Goal: Task Accomplishment & Management: Manage account settings

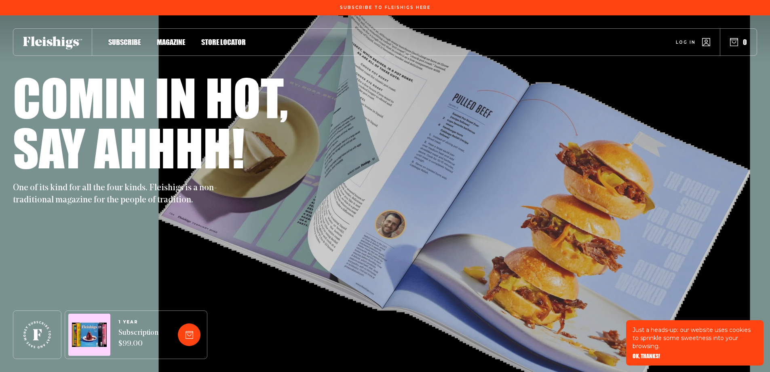
click at [705, 40] on icon "button" at bounding box center [707, 42] width 8 height 8
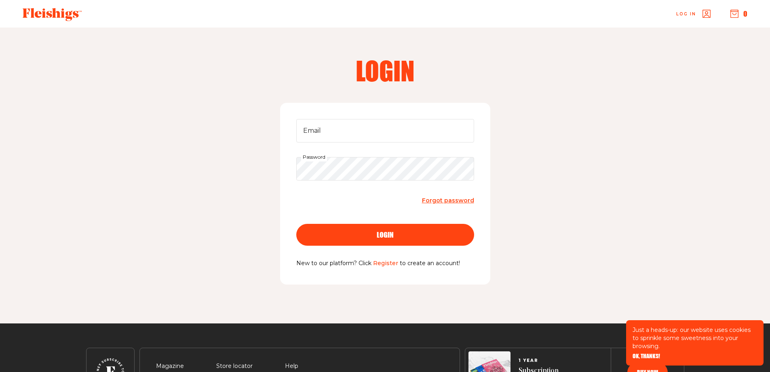
click at [385, 265] on link "Register" at bounding box center [385, 262] width 25 height 7
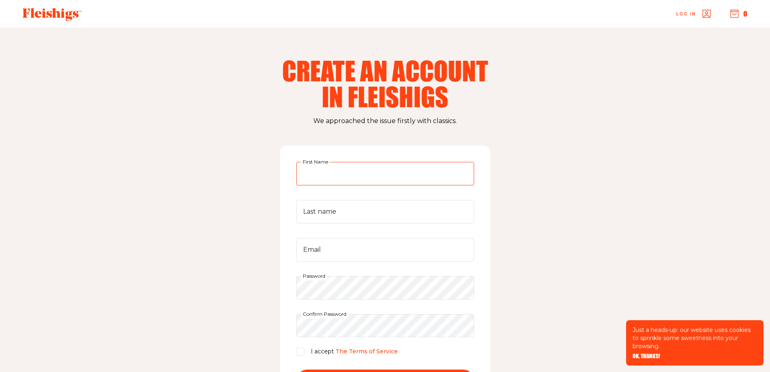
click at [355, 173] on input "First Name" at bounding box center [385, 173] width 178 height 23
type input "Hannah"
type input "Stern"
type input "[EMAIL_ADDRESS][DOMAIN_NAME]"
click at [300, 353] on input "I accept The Terms of Service" at bounding box center [300, 351] width 8 height 8
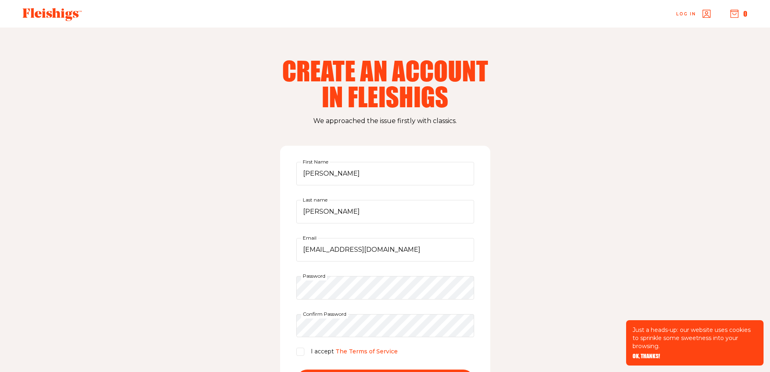
checkbox input "true"
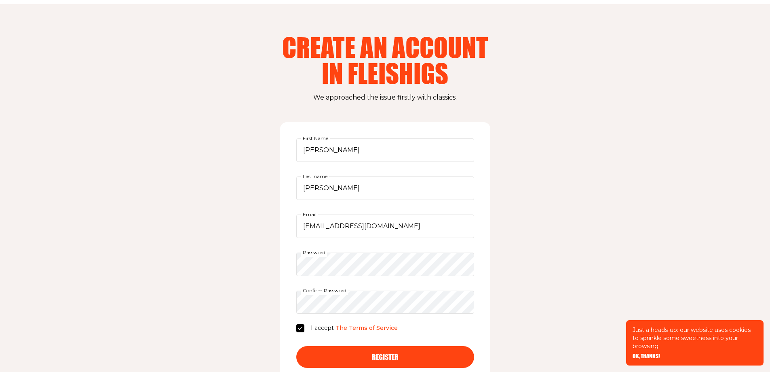
scroll to position [81, 0]
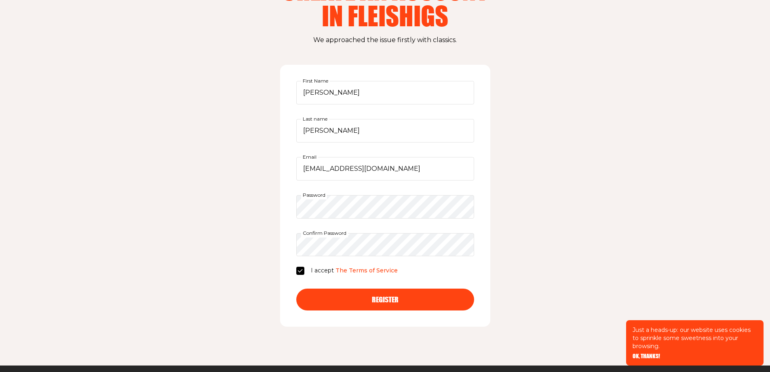
click at [413, 301] on div "Register" at bounding box center [386, 299] width 146 height 7
click at [399, 304] on button "Register" at bounding box center [385, 299] width 178 height 22
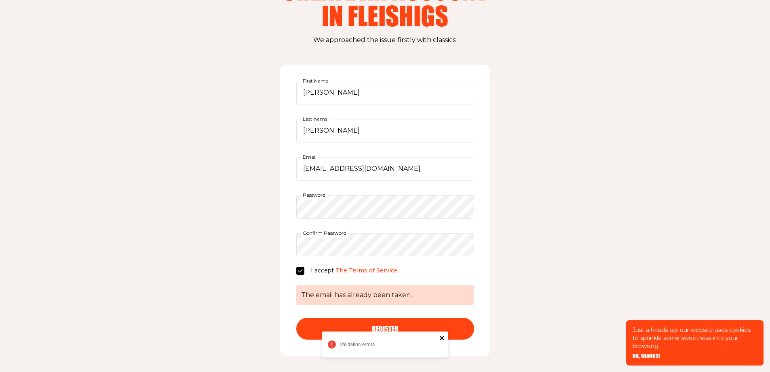
click at [443, 337] on icon "close" at bounding box center [442, 338] width 4 height 4
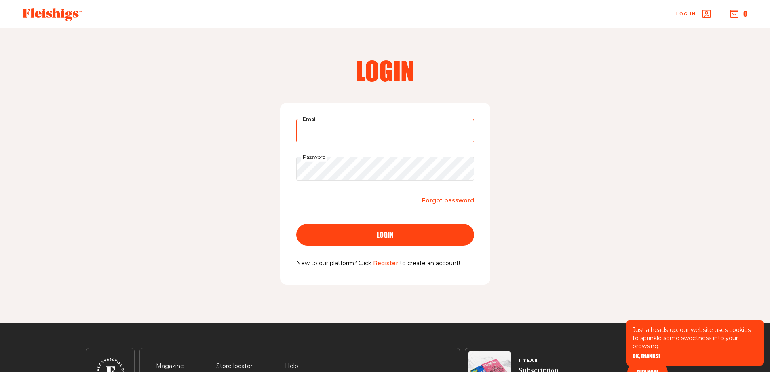
click at [374, 132] on input "Email" at bounding box center [385, 130] width 178 height 23
type input "[EMAIL_ADDRESS][DOMAIN_NAME]"
click at [441, 200] on span "Forgot password" at bounding box center [448, 200] width 52 height 7
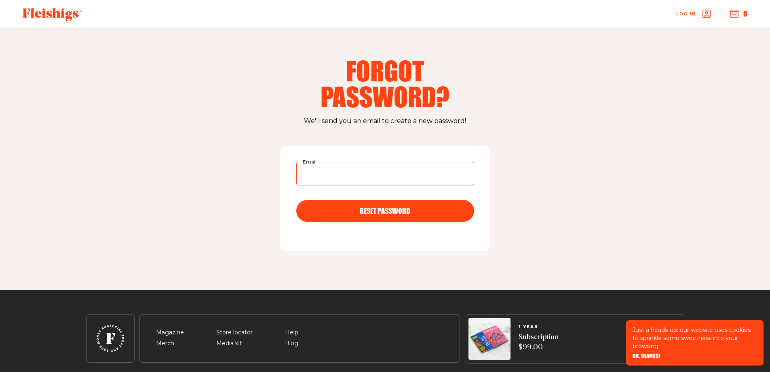
click at [360, 171] on input "Email" at bounding box center [385, 173] width 178 height 23
type input "[EMAIL_ADDRESS][DOMAIN_NAME]"
click at [394, 207] on span "RESET PASSWORD" at bounding box center [385, 203] width 51 height 7
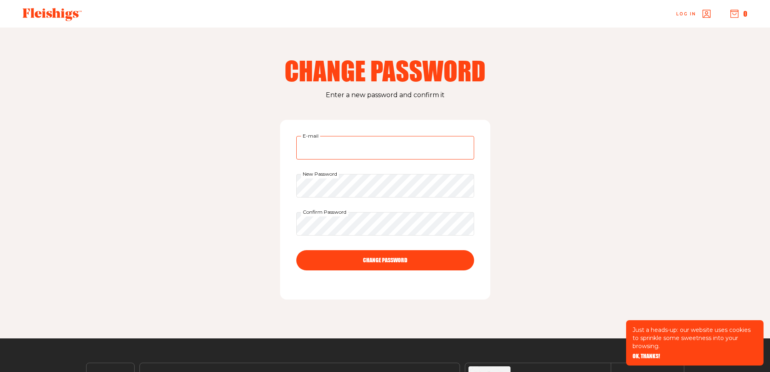
click at [325, 149] on input "E-mail" at bounding box center [385, 147] width 178 height 23
type input "[EMAIL_ADDRESS][DOMAIN_NAME]"
click at [444, 259] on button "CHANGE PASSWORD" at bounding box center [385, 260] width 178 height 20
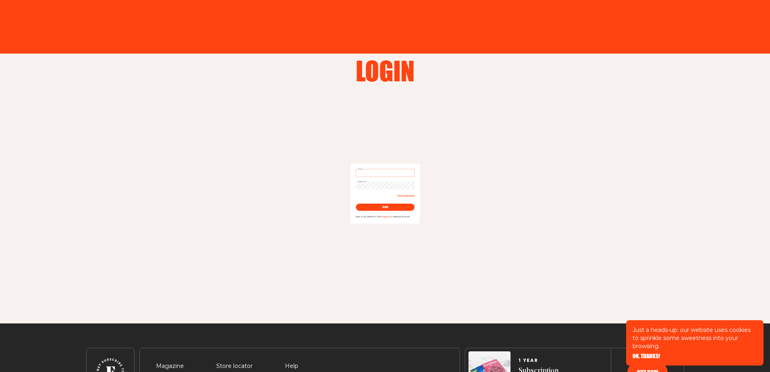
type input "[EMAIL_ADDRESS][DOMAIN_NAME]"
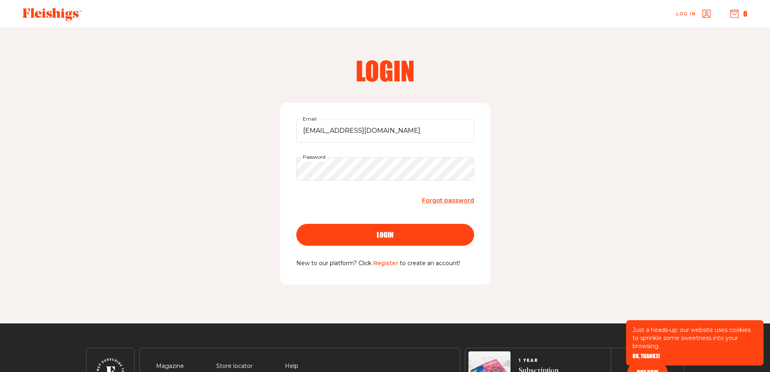
click at [400, 235] on div "login" at bounding box center [386, 234] width 146 height 7
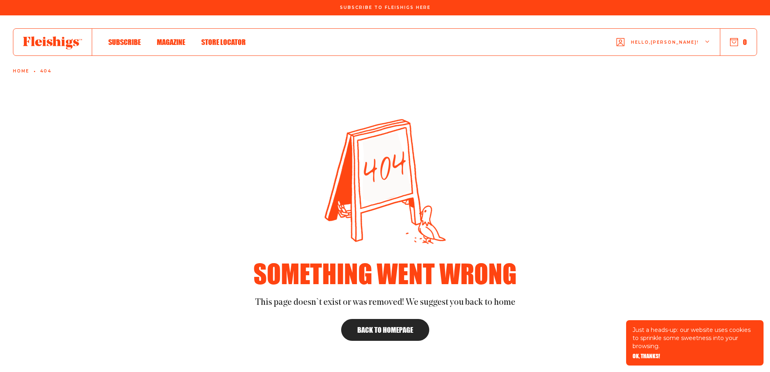
click at [173, 38] on span "Magazine" at bounding box center [171, 33] width 28 height 9
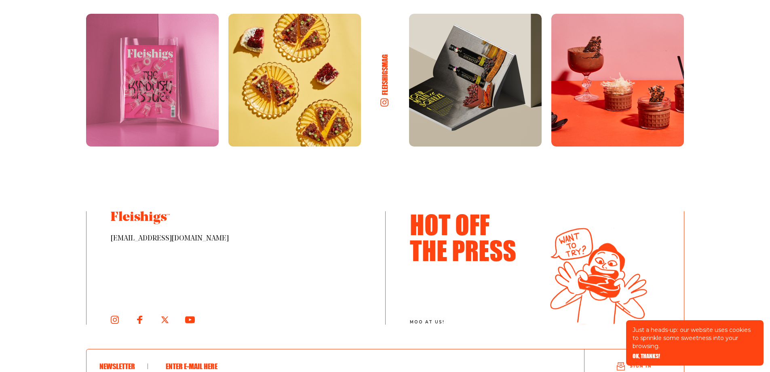
scroll to position [1213, 0]
click at [323, 96] on img at bounding box center [295, 79] width 133 height 133
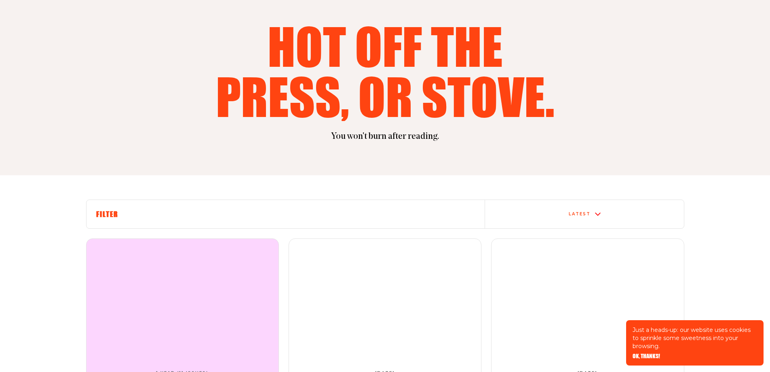
scroll to position [0, 0]
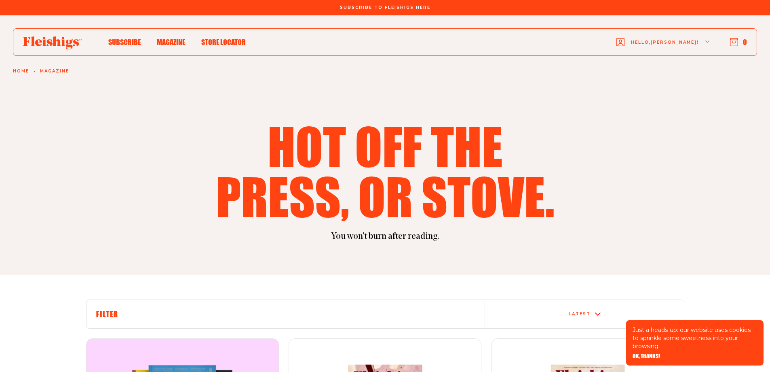
click at [219, 38] on span "Store locator" at bounding box center [223, 33] width 44 height 9
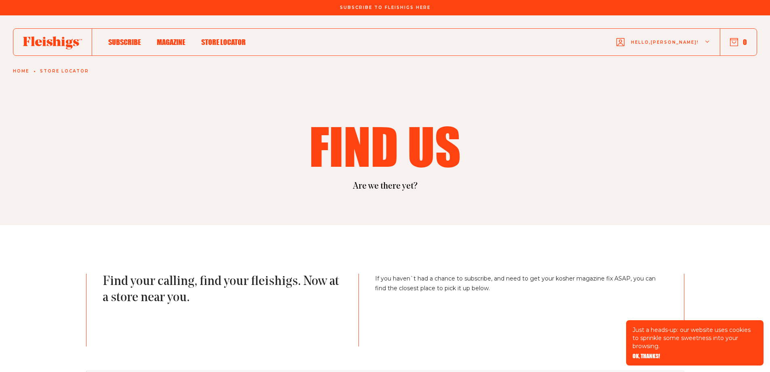
click at [180, 38] on span "Magazine" at bounding box center [171, 33] width 28 height 9
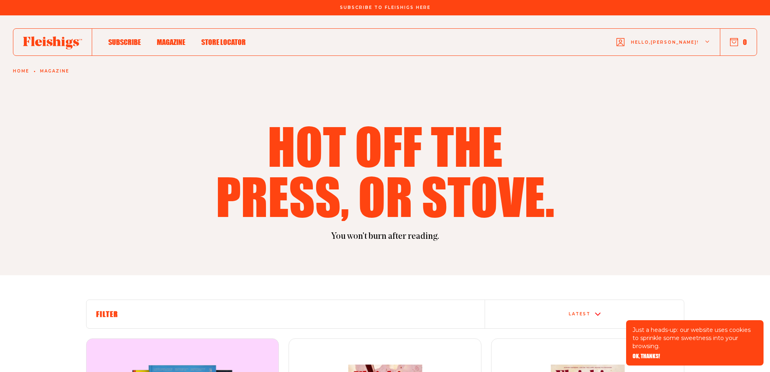
click at [126, 48] on div "Subscribe Magazine Store locator Hello, hannah ! 0" at bounding box center [385, 42] width 745 height 28
click at [125, 38] on span "Subscribe" at bounding box center [124, 33] width 32 height 9
